Goal: Task Accomplishment & Management: Manage account settings

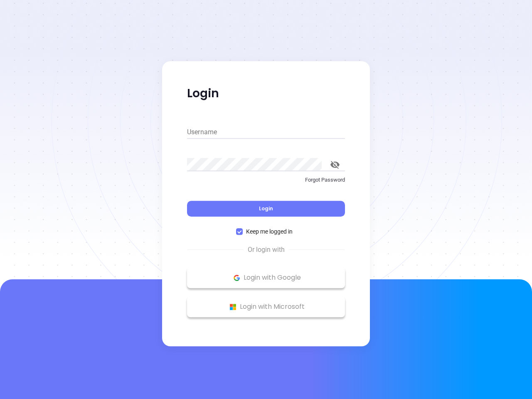
click at [266, 199] on div "Login" at bounding box center [266, 204] width 158 height 26
click at [266, 132] on input "Username" at bounding box center [266, 131] width 158 height 13
click at [335, 165] on icon "toggle password visibility" at bounding box center [334, 165] width 9 height 8
click at [266, 209] on span "Login" at bounding box center [266, 208] width 14 height 7
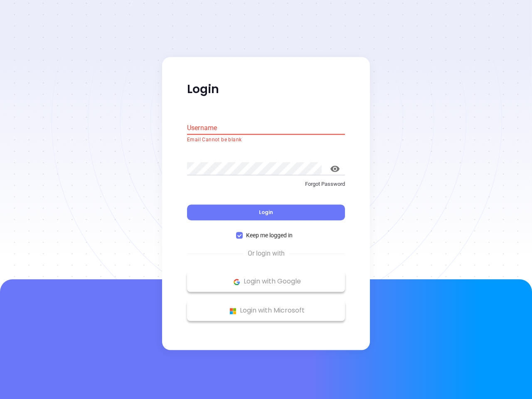
click at [266, 231] on span "Keep me logged in" at bounding box center [269, 235] width 53 height 9
click at [243, 232] on input "Keep me logged in" at bounding box center [239, 235] width 7 height 7
checkbox input "false"
click at [266, 278] on p "Login with Google" at bounding box center [266, 281] width 150 height 12
click at [266, 307] on p "Login with Microsoft" at bounding box center [266, 311] width 150 height 12
